Goal: Information Seeking & Learning: Learn about a topic

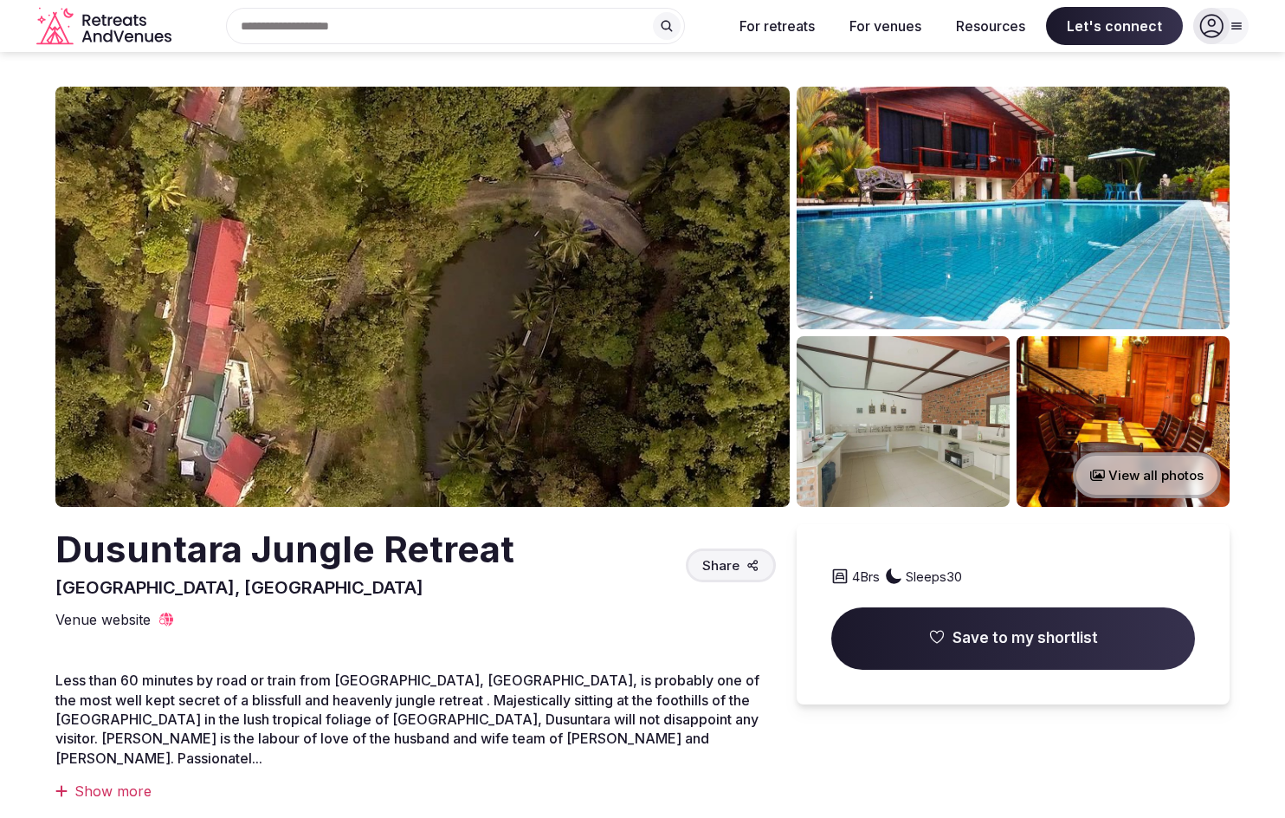
click at [540, 308] on img at bounding box center [422, 297] width 734 height 420
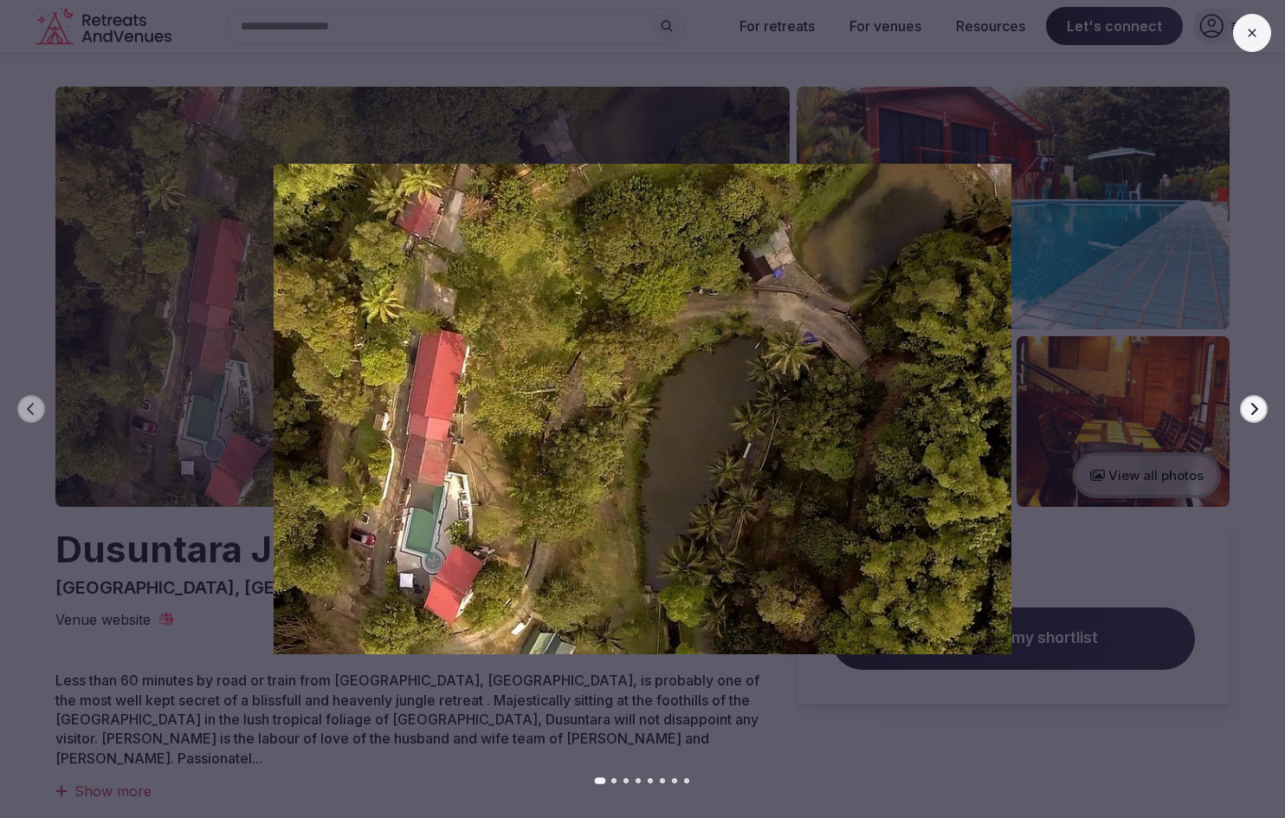
click at [1263, 404] on button "Next slide" at bounding box center [1254, 409] width 28 height 28
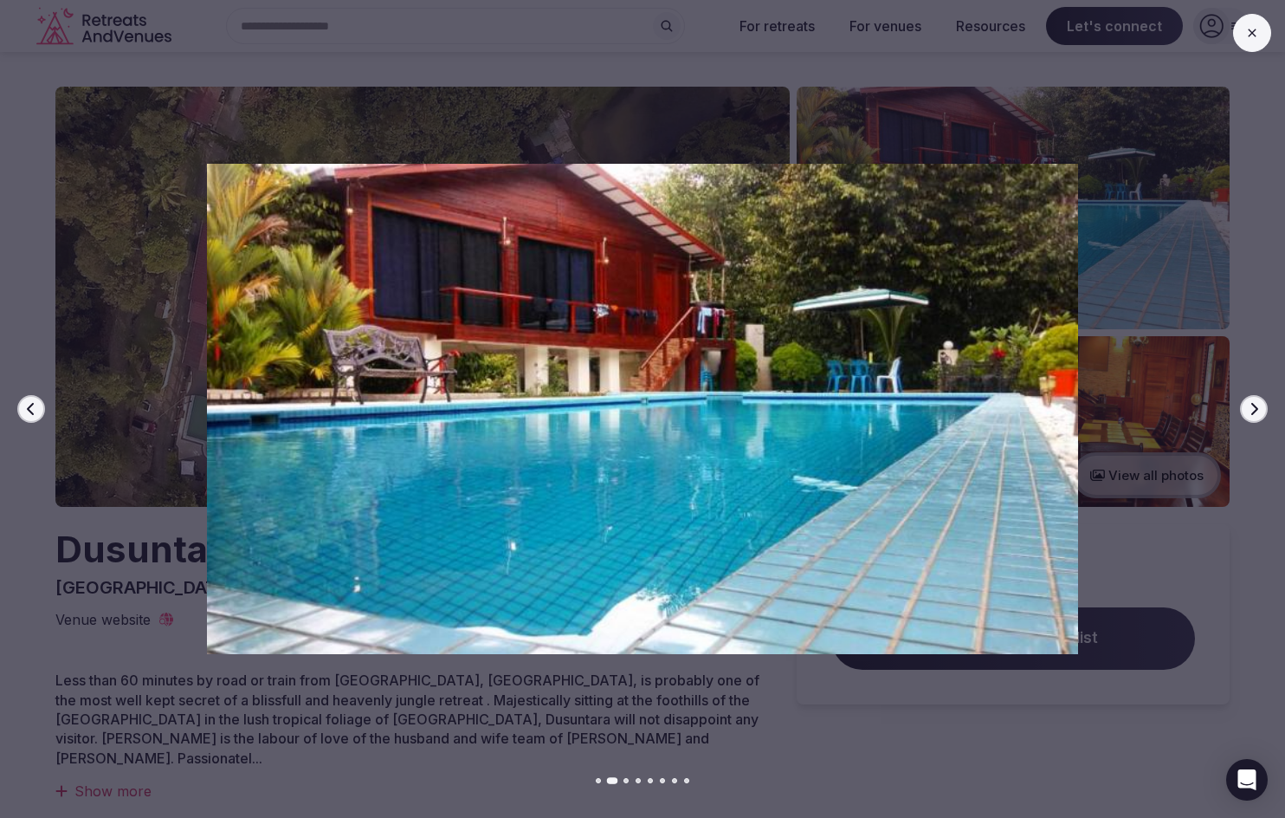
click at [1263, 404] on button "Next slide" at bounding box center [1254, 409] width 28 height 28
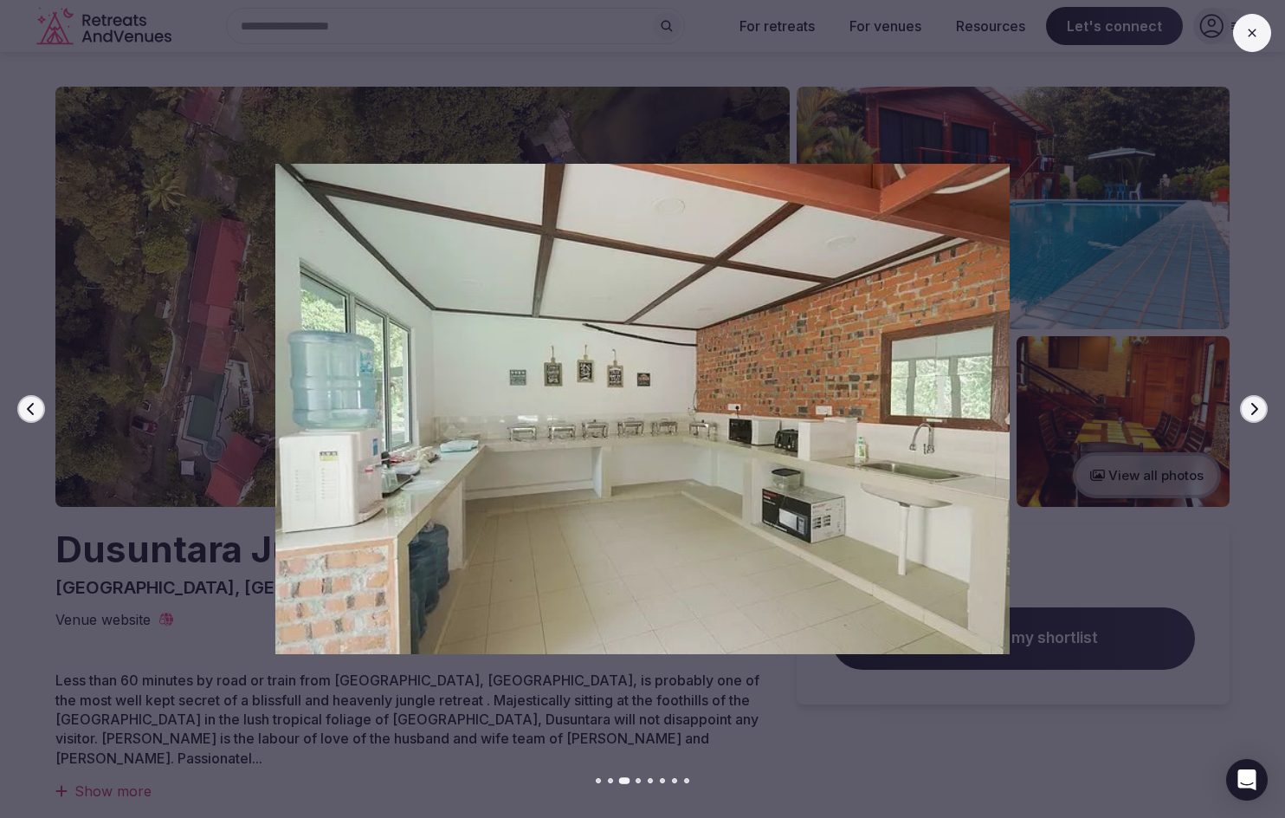
click at [1263, 404] on button "Next slide" at bounding box center [1254, 409] width 28 height 28
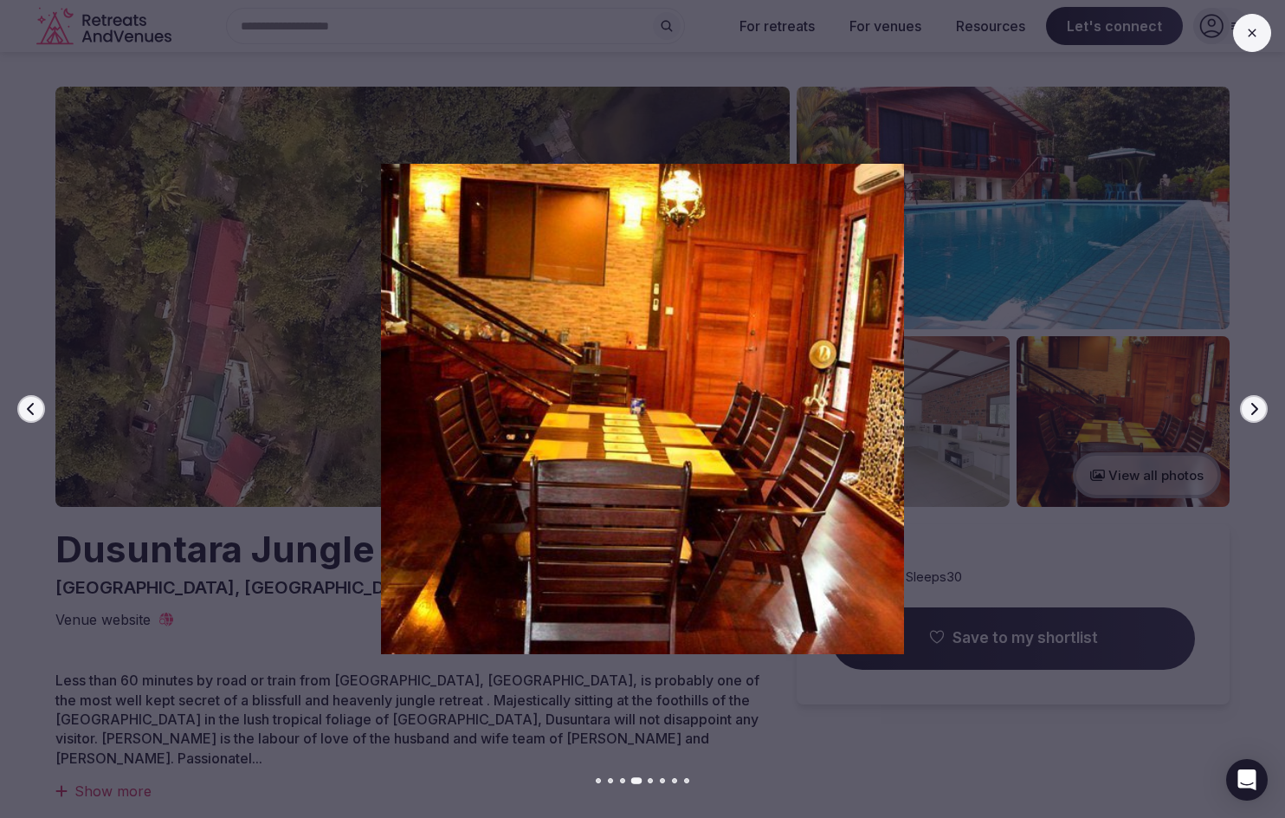
click at [1263, 404] on button "Next slide" at bounding box center [1254, 409] width 28 height 28
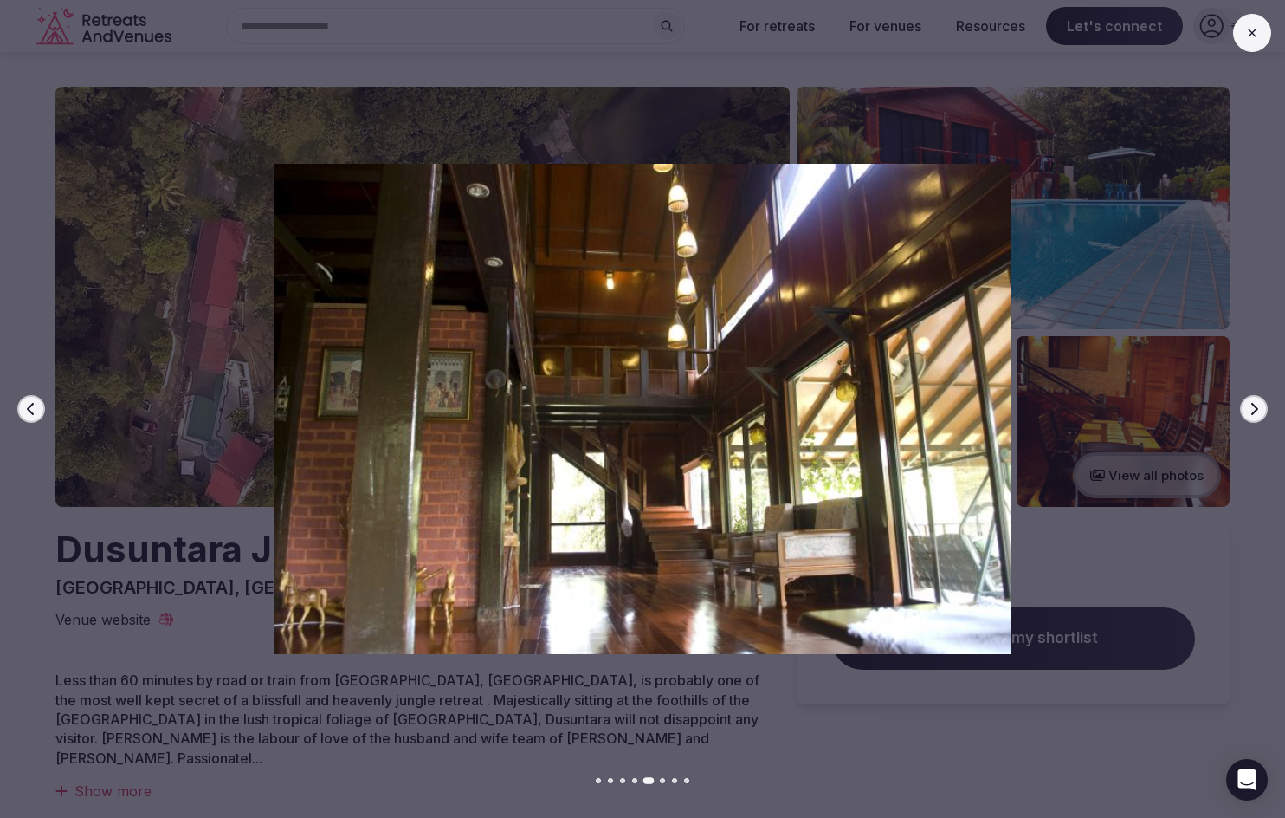
click at [1263, 404] on button "Next slide" at bounding box center [1254, 409] width 28 height 28
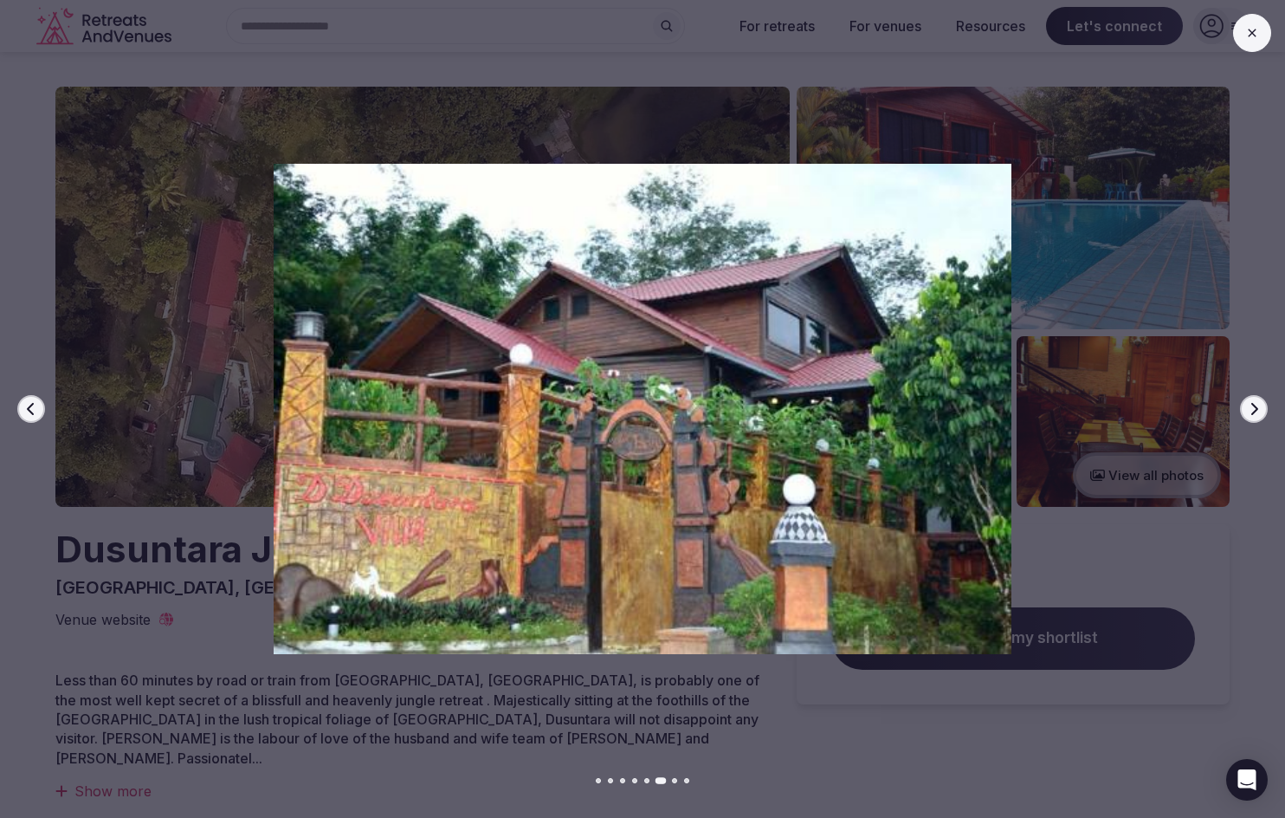
click at [1263, 404] on button "Next slide" at bounding box center [1254, 409] width 28 height 28
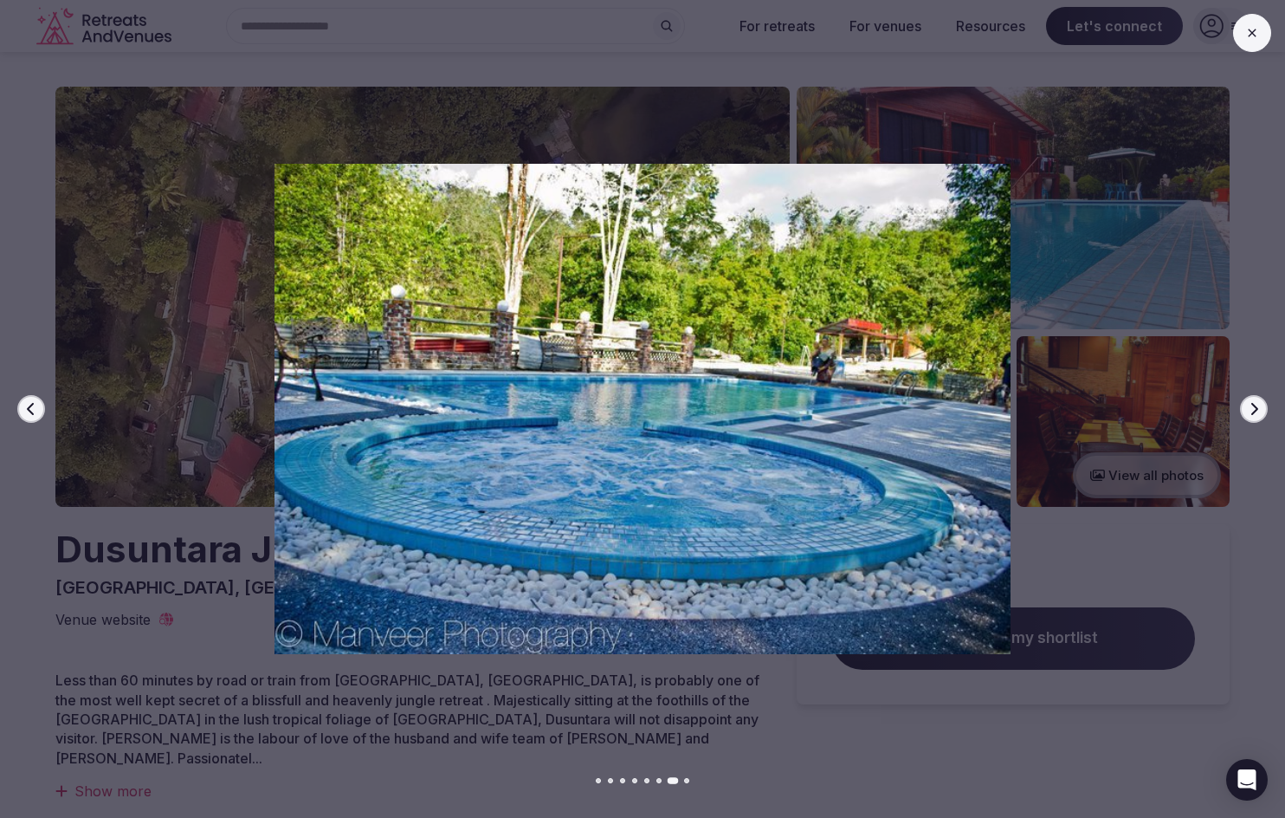
click at [1263, 404] on button "Next slide" at bounding box center [1254, 409] width 28 height 28
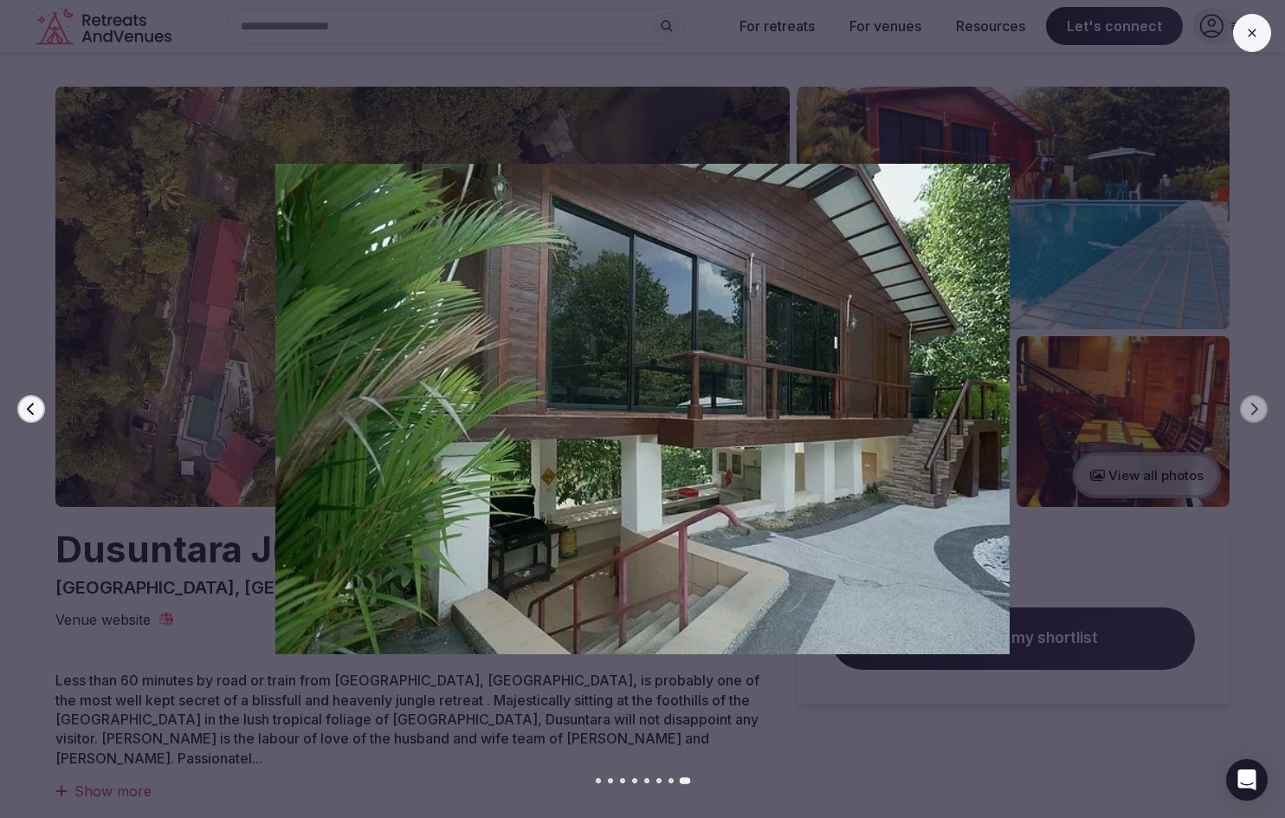
click at [1196, 314] on div at bounding box center [635, 409] width 1299 height 490
click at [1252, 38] on icon at bounding box center [1252, 33] width 14 height 14
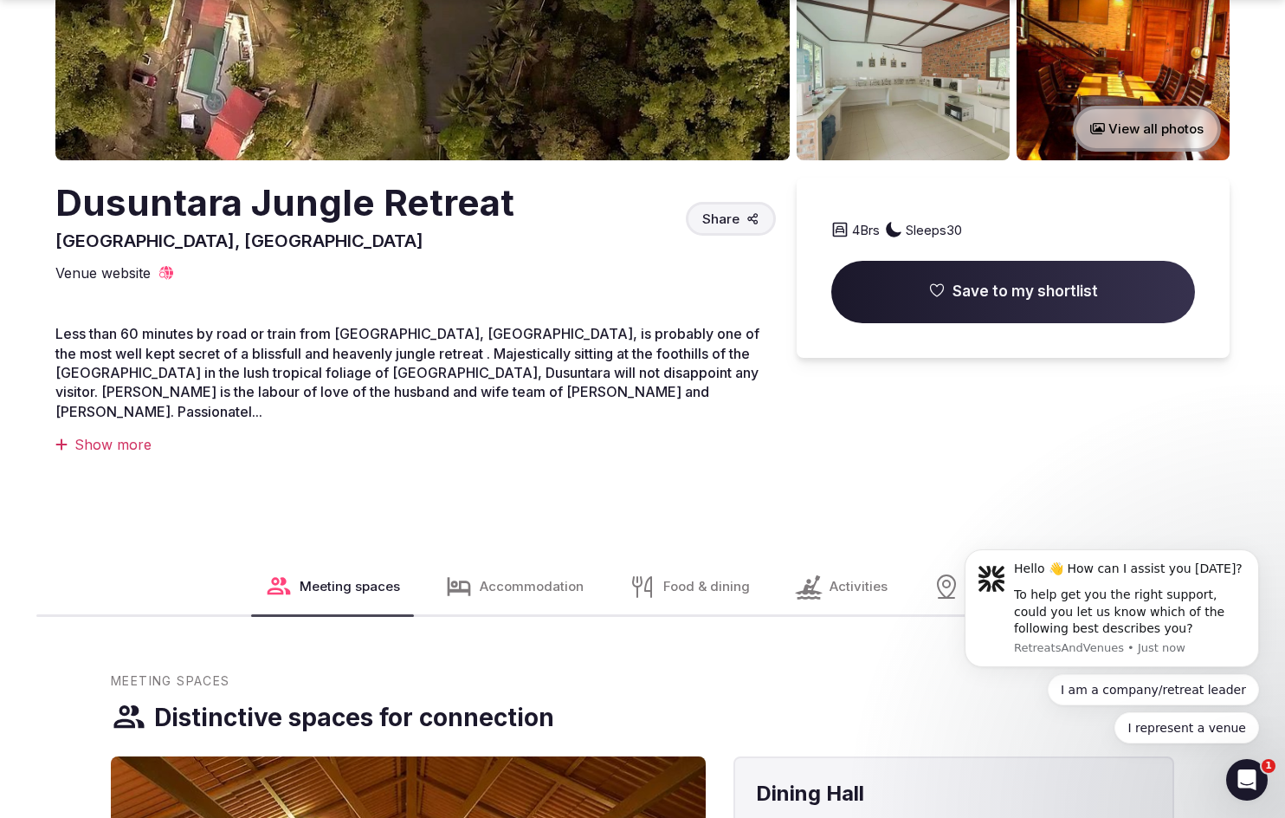
click at [482, 577] on span "Accommodation" at bounding box center [532, 586] width 104 height 18
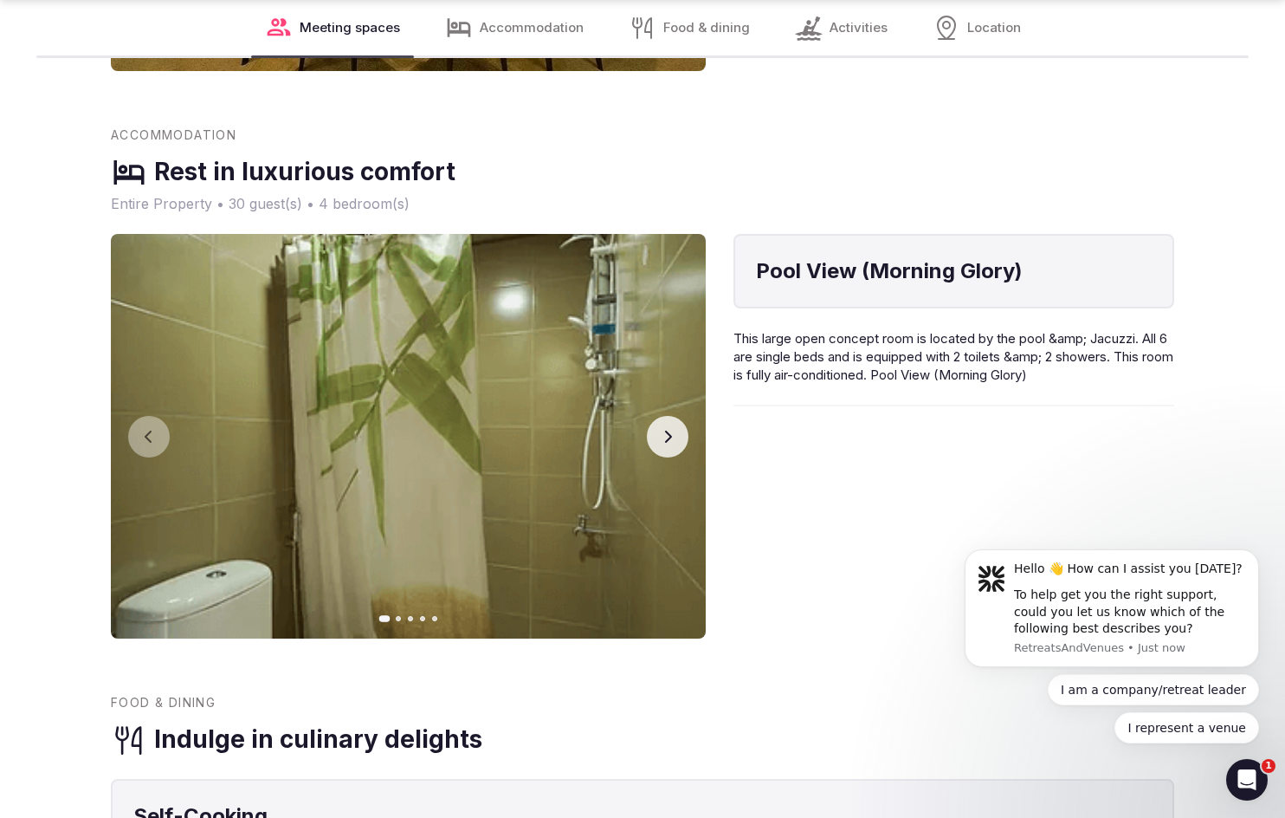
scroll to position [1457, 0]
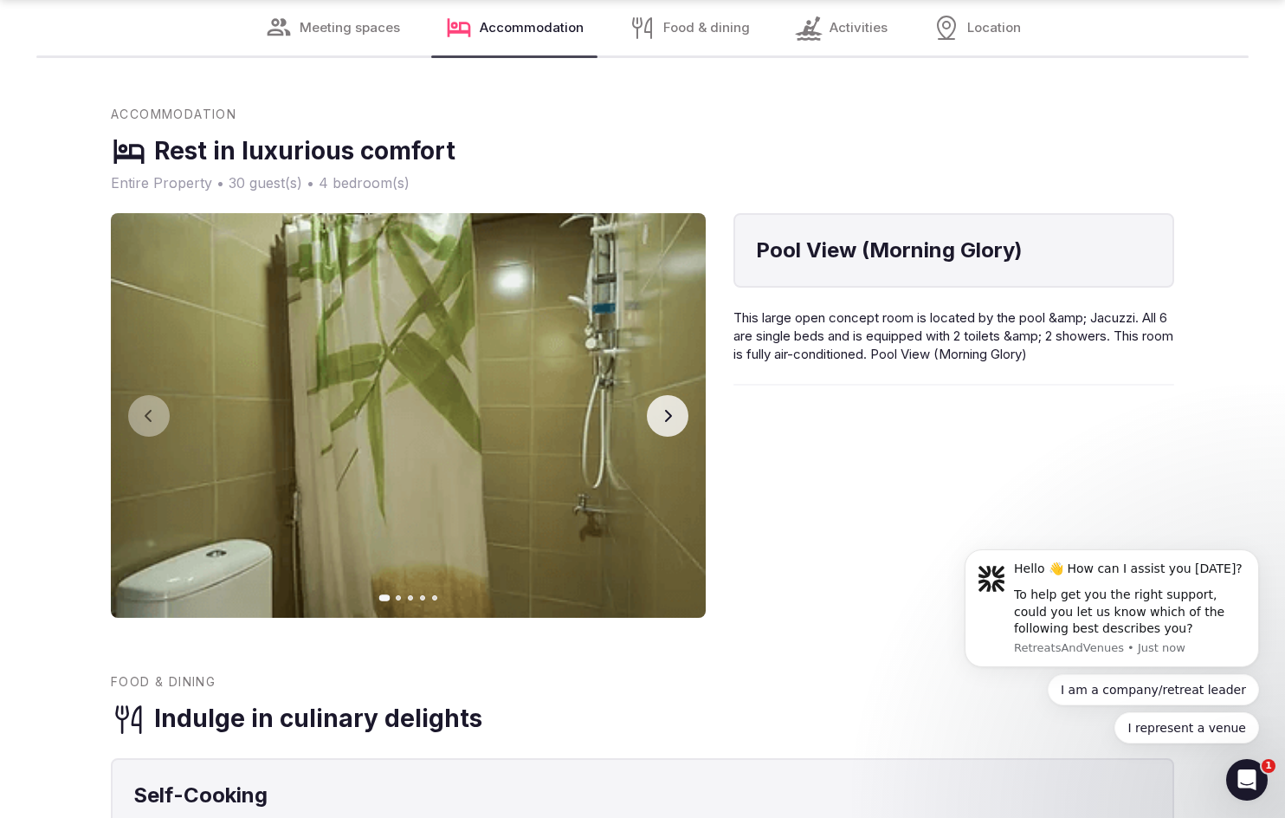
click at [673, 409] on icon "button" at bounding box center [668, 416] width 14 height 14
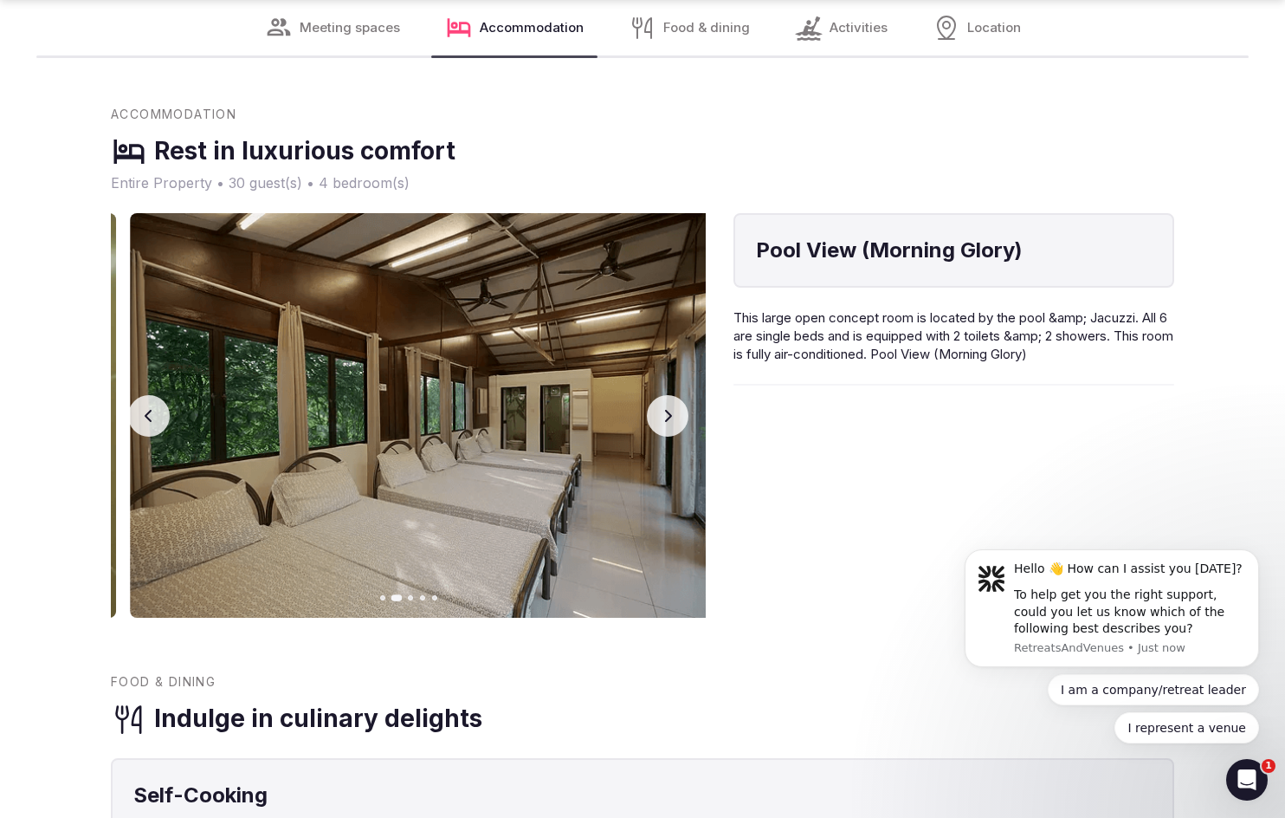
click at [673, 409] on icon "button" at bounding box center [668, 416] width 14 height 14
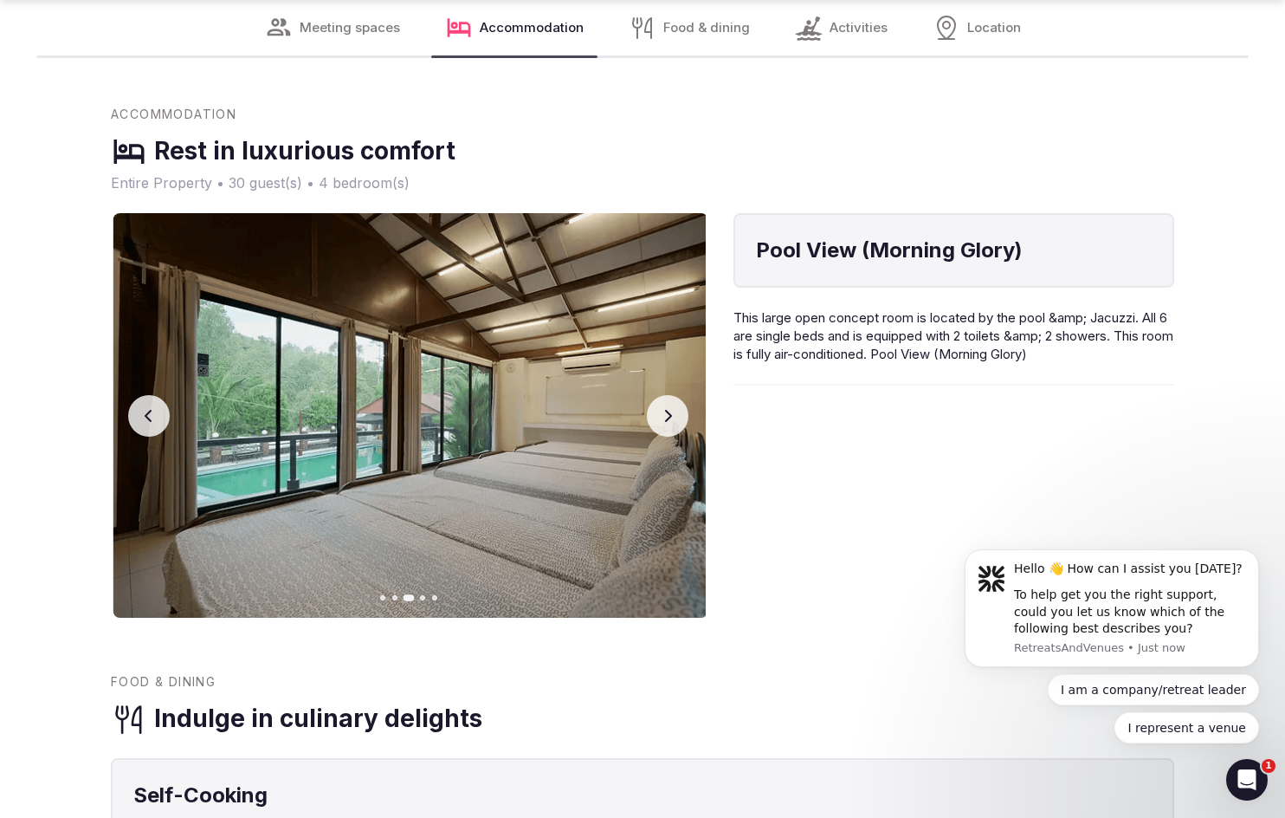
click at [673, 409] on icon "button" at bounding box center [668, 416] width 14 height 14
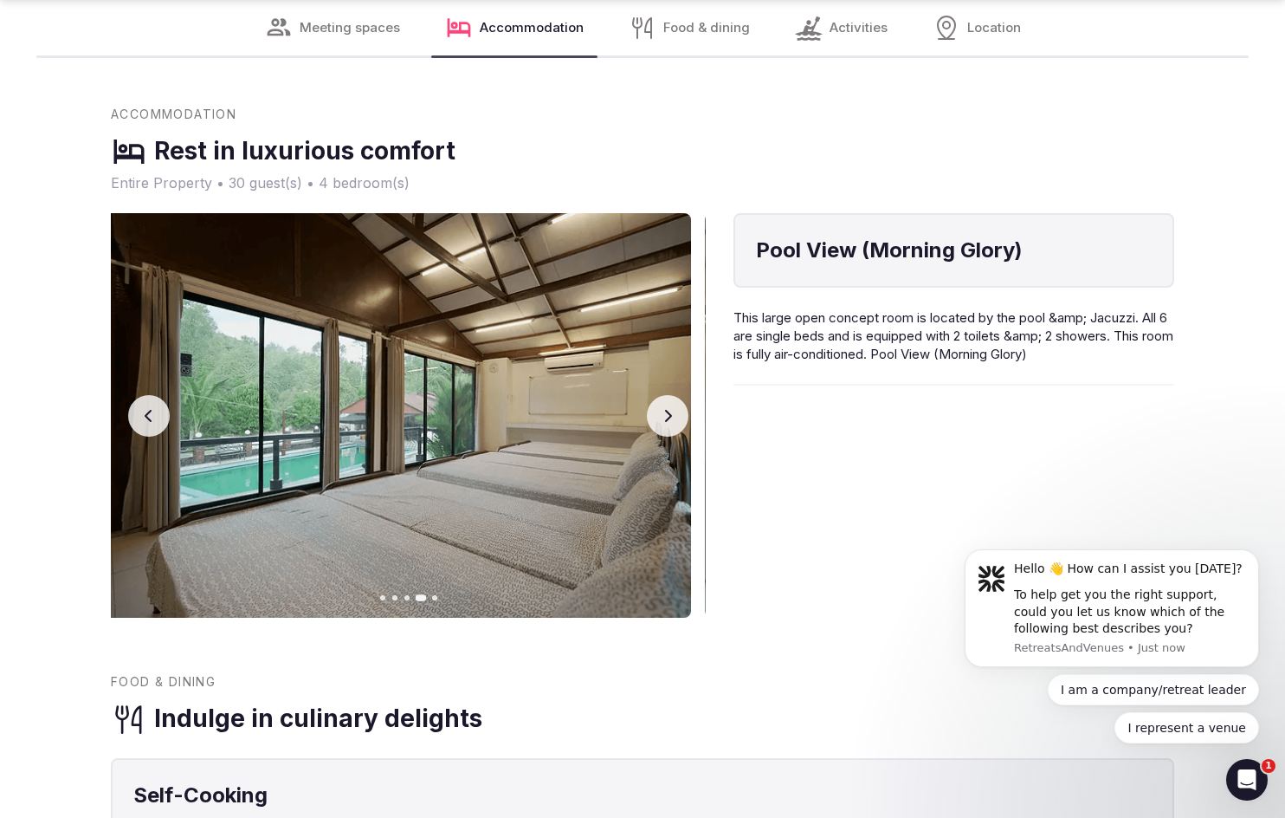
click at [673, 409] on icon "button" at bounding box center [668, 416] width 14 height 14
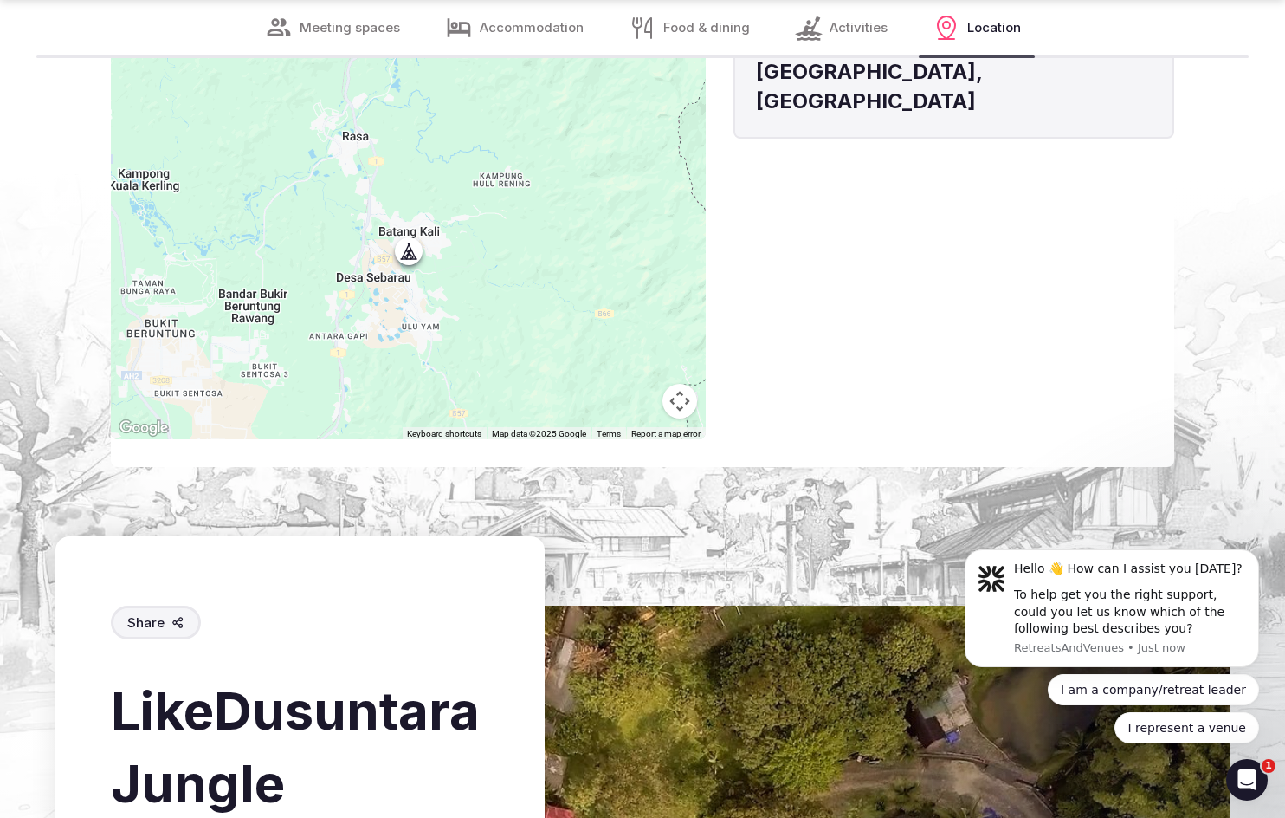
scroll to position [3102, 0]
